Goal: Transaction & Acquisition: Purchase product/service

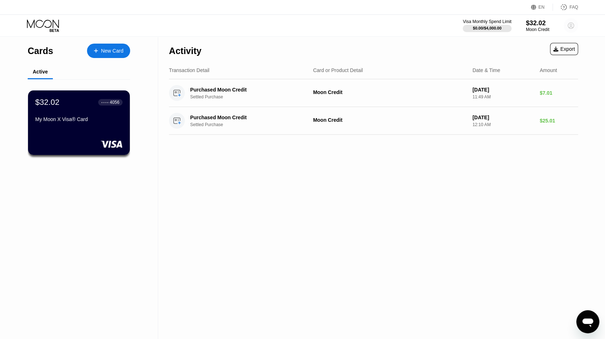
click at [570, 23] on circle at bounding box center [571, 25] width 14 height 14
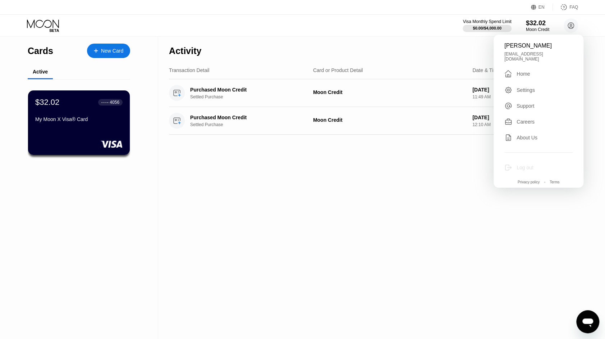
click at [527, 164] on div "Log out" at bounding box center [525, 167] width 17 height 6
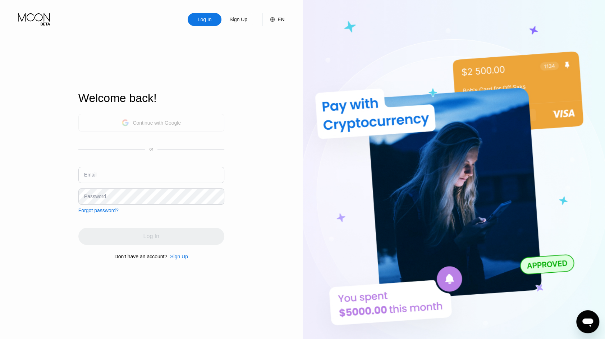
click at [145, 120] on div "Continue with Google" at bounding box center [157, 123] width 48 height 6
click at [131, 124] on div "Continue with Google" at bounding box center [151, 122] width 59 height 11
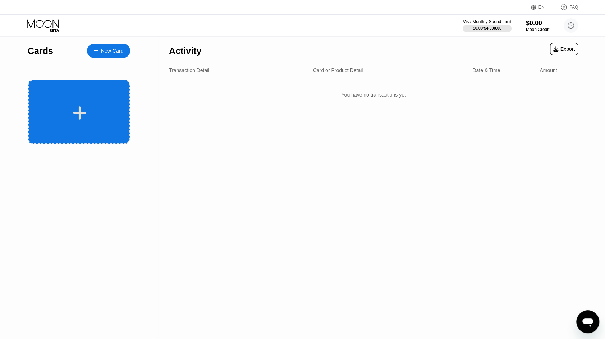
click at [89, 119] on div at bounding box center [79, 113] width 89 height 16
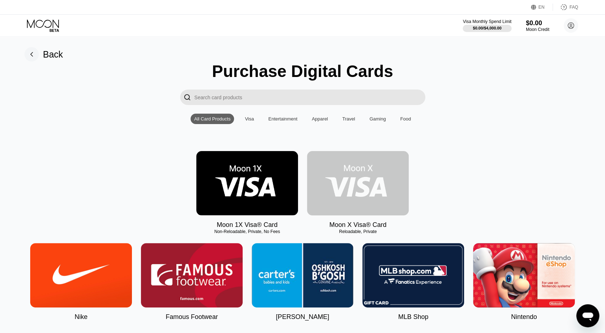
click at [351, 183] on img at bounding box center [358, 183] width 102 height 64
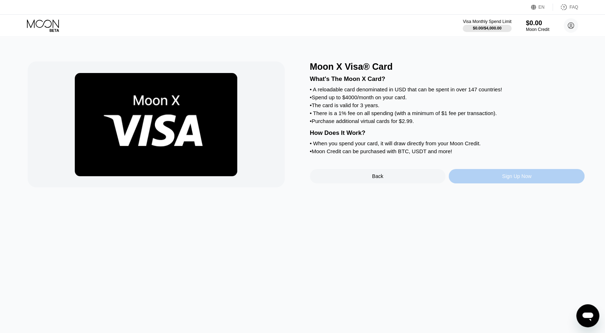
click at [517, 179] on div "Sign Up Now" at bounding box center [518, 176] width 30 height 6
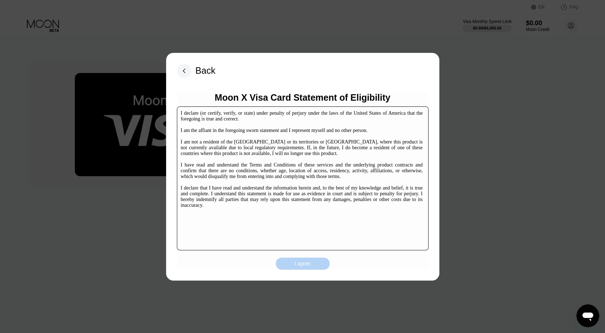
click at [291, 263] on div "I agree" at bounding box center [303, 264] width 54 height 12
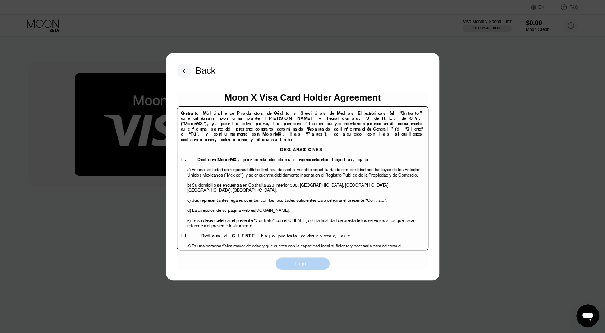
click at [291, 263] on div "I agree" at bounding box center [303, 264] width 54 height 12
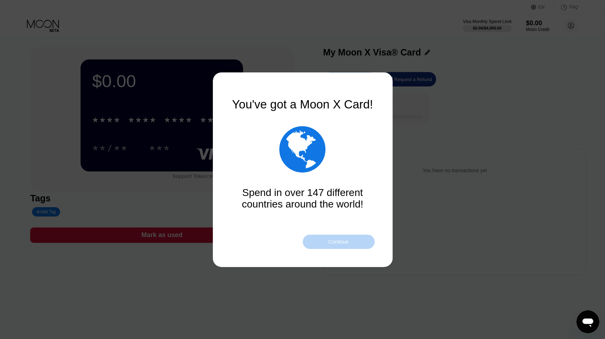
click at [336, 241] on div "Continue" at bounding box center [338, 242] width 20 height 6
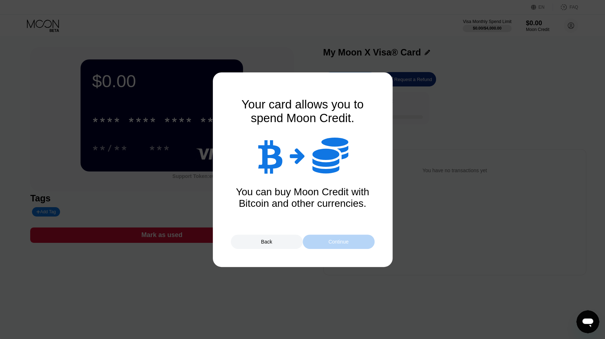
click at [327, 240] on div "Continue" at bounding box center [339, 241] width 72 height 14
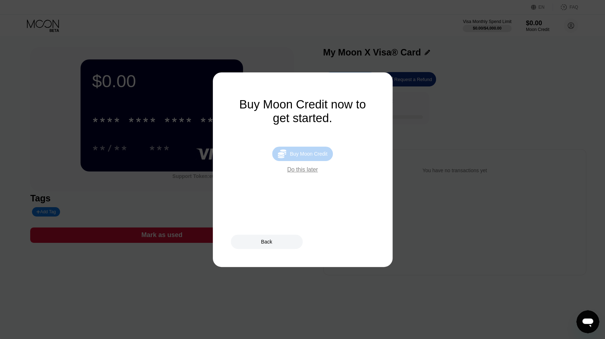
click at [303, 156] on div "Buy Moon Credit" at bounding box center [308, 154] width 37 height 6
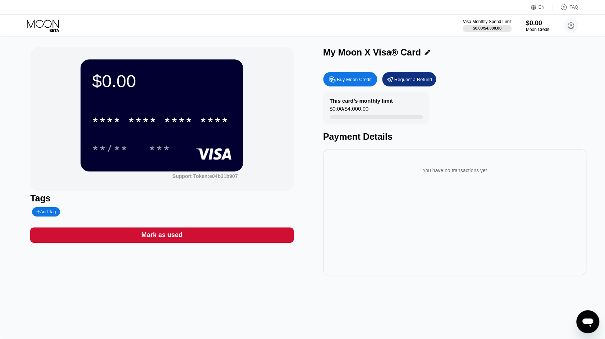
type input "0"
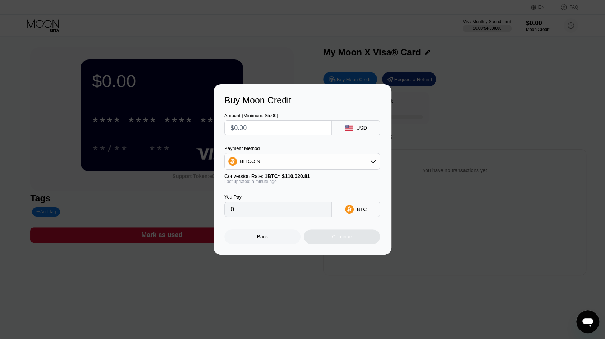
click at [245, 128] on input "text" at bounding box center [278, 128] width 95 height 14
type input "$32"
type input "0.00029086"
type input "$32"
click at [261, 159] on div "BITCOIN" at bounding box center [302, 161] width 155 height 14
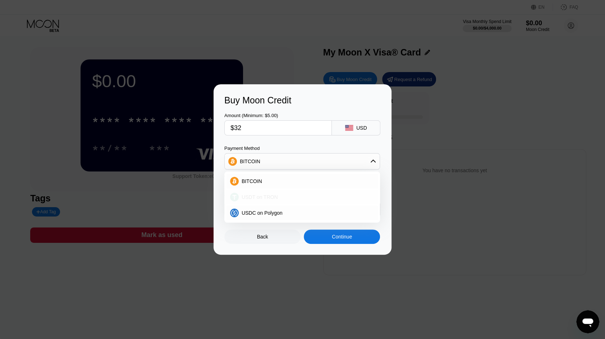
click at [259, 195] on span "USDT on TRON" at bounding box center [260, 197] width 36 height 6
type input "32.32"
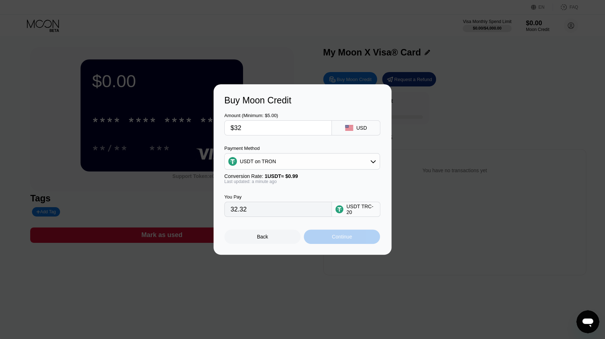
click at [329, 242] on div "Continue" at bounding box center [342, 236] width 76 height 14
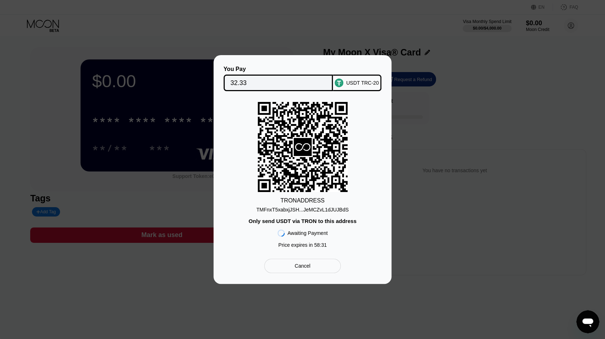
click at [314, 184] on icon at bounding box center [303, 147] width 90 height 88
click at [310, 205] on div "TMFnxT5xabxjJSH...JeMCZvL1dJUJBdS" at bounding box center [303, 208] width 92 height 9
click at [304, 127] on icon at bounding box center [303, 147] width 90 height 88
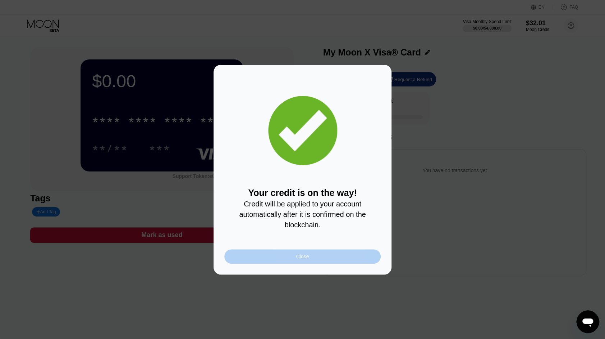
click at [285, 262] on div "Close" at bounding box center [302, 256] width 156 height 14
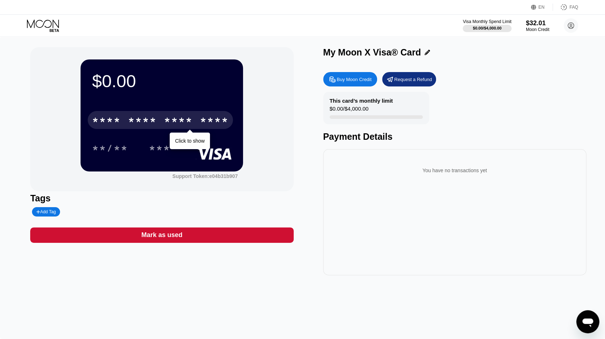
click at [201, 119] on div "****" at bounding box center [214, 121] width 29 height 12
click at [190, 123] on div "* * * *" at bounding box center [178, 121] width 29 height 12
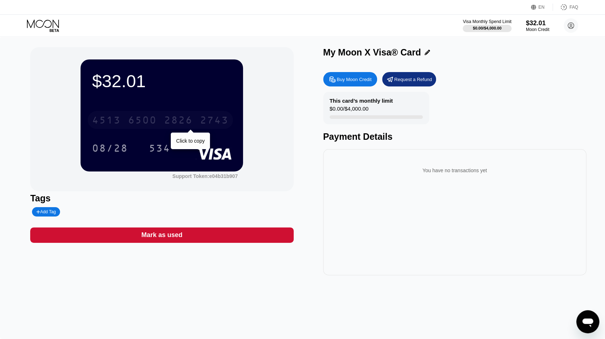
click at [193, 124] on div "4513 6500 2826 2743" at bounding box center [160, 120] width 145 height 18
click at [193, 124] on div "* * * * * * * * * * * * 2743" at bounding box center [160, 120] width 145 height 18
click at [189, 124] on div "2826" at bounding box center [178, 121] width 29 height 12
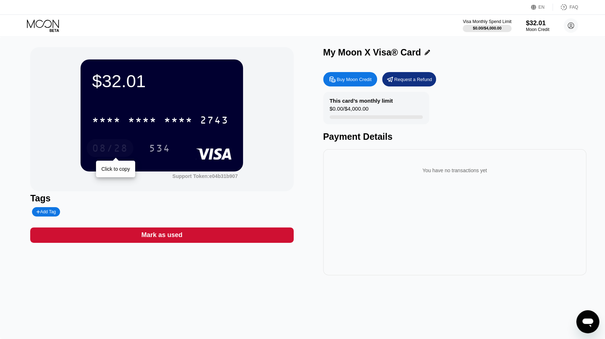
click at [113, 148] on div "08/28" at bounding box center [110, 149] width 36 height 12
click at [162, 153] on div "534" at bounding box center [160, 149] width 22 height 12
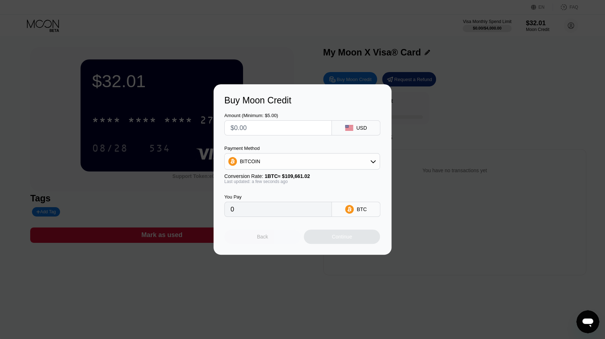
click at [251, 237] on div "Back" at bounding box center [262, 236] width 76 height 14
